Goal: Task Accomplishment & Management: Use online tool/utility

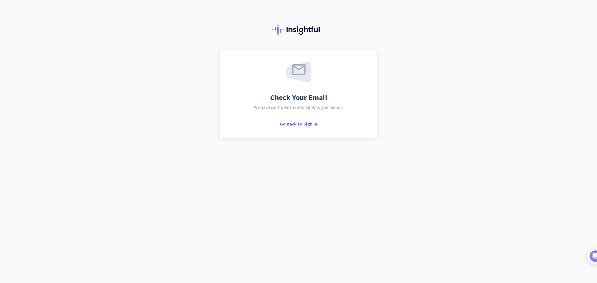
click at [297, 124] on span "Go Back to Sign In" at bounding box center [298, 124] width 37 height 6
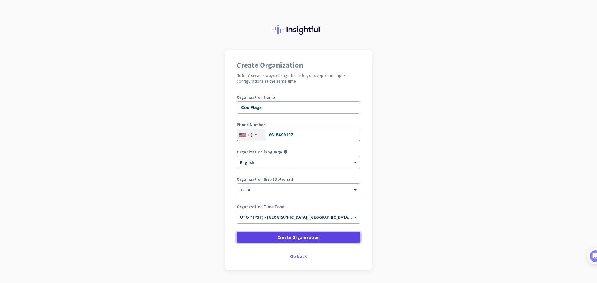
click at [281, 239] on span "Create Organization" at bounding box center [298, 237] width 42 height 6
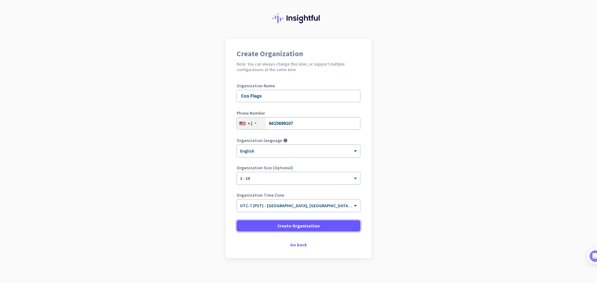
scroll to position [18, 0]
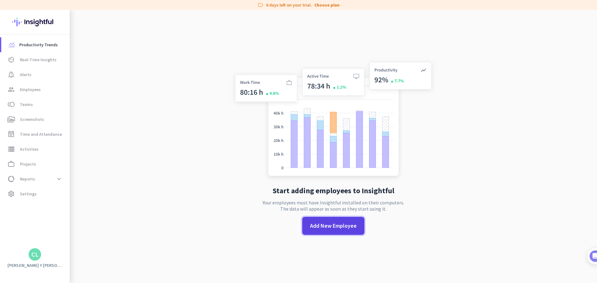
click at [322, 225] on span "Add New Employee" at bounding box center [333, 226] width 47 height 8
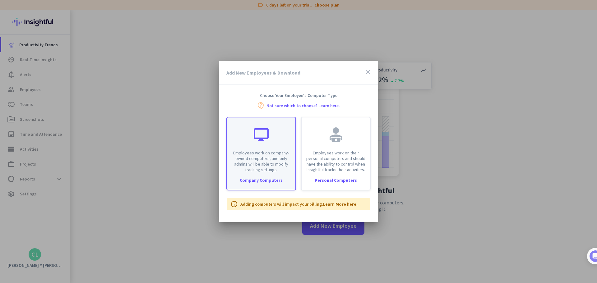
click at [275, 137] on div "Employees work on company-owned computers, and only admins will be able to modi…" at bounding box center [261, 144] width 68 height 55
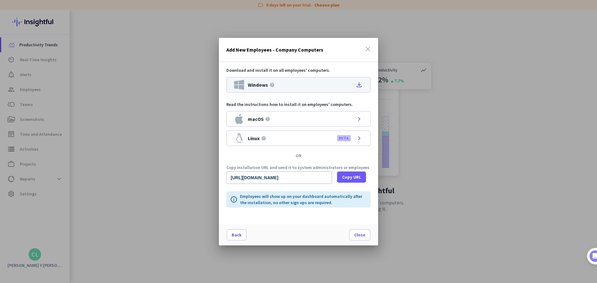
click at [318, 87] on div "Windows help file_download" at bounding box center [298, 85] width 144 height 16
drag, startPoint x: 229, startPoint y: 177, endPoint x: 344, endPoint y: 180, distance: 114.7
click at [344, 180] on div "[URL][DOMAIN_NAME] Copy URL" at bounding box center [298, 178] width 144 height 12
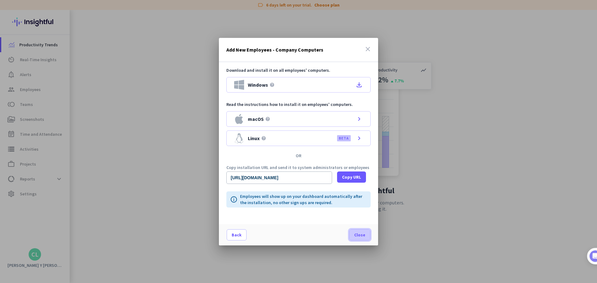
click at [361, 236] on span "Close" at bounding box center [359, 235] width 11 height 6
